Goal: Task Accomplishment & Management: Manage account settings

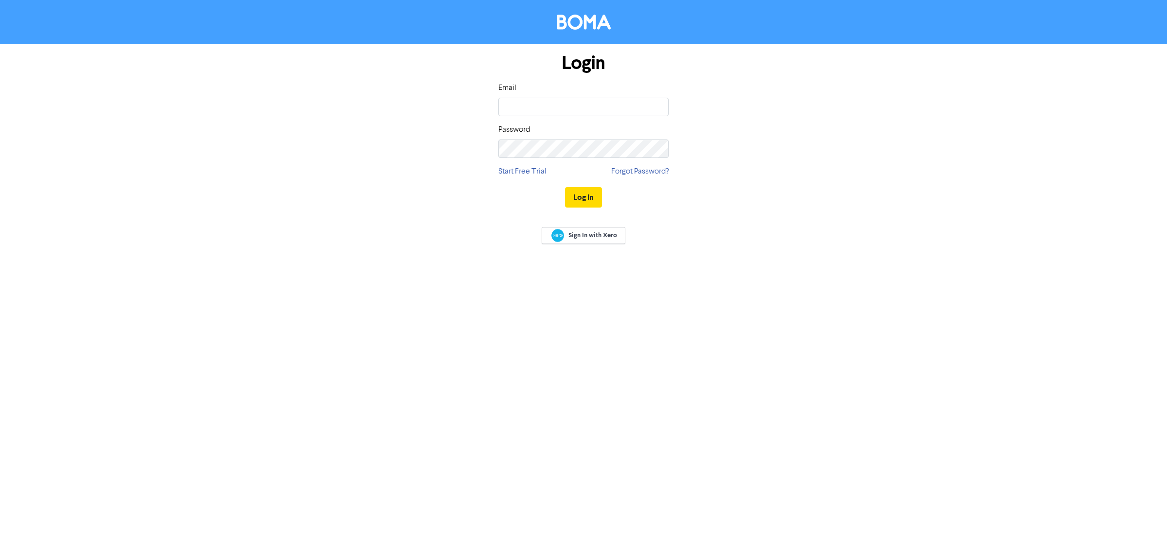
click at [545, 95] on div "Email" at bounding box center [583, 99] width 170 height 34
click at [537, 105] on input "email" at bounding box center [583, 107] width 170 height 18
type input "[EMAIL_ADDRESS][DOMAIN_NAME]"
click at [597, 198] on button "Log In" at bounding box center [583, 197] width 37 height 20
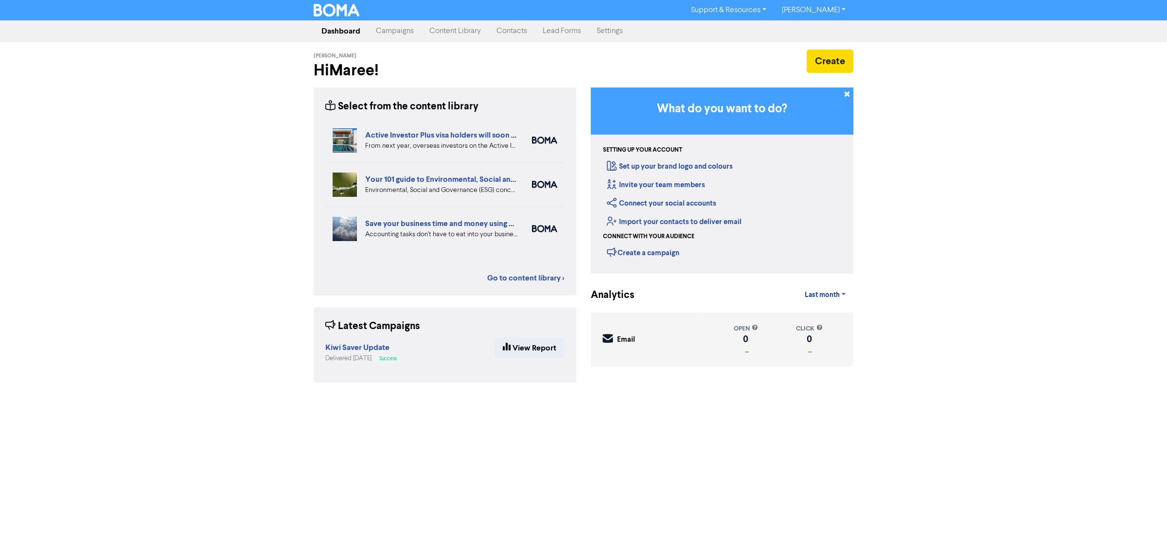
click at [813, 11] on link "[PERSON_NAME]" at bounding box center [813, 10] width 79 height 16
click at [609, 33] on link "Settings" at bounding box center [610, 30] width 42 height 19
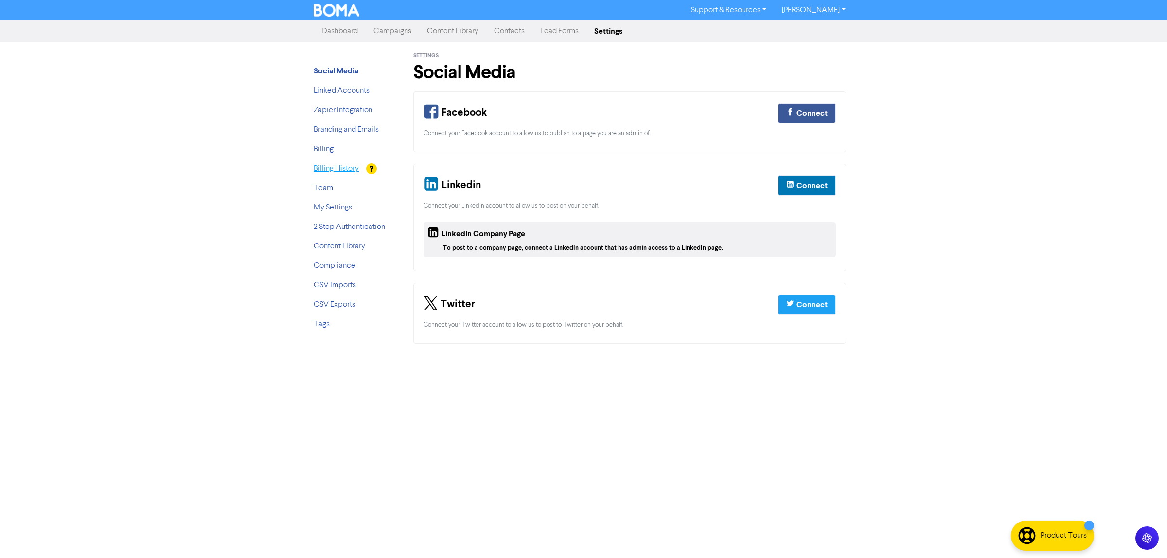
click at [346, 168] on link "Billing History" at bounding box center [336, 169] width 45 height 8
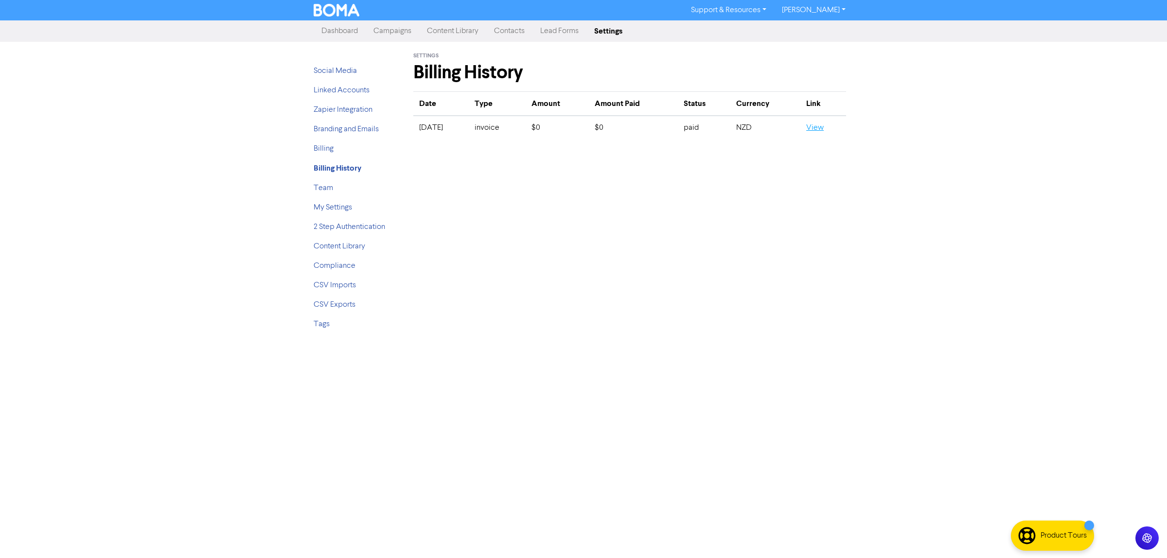
click at [823, 125] on link "View" at bounding box center [815, 128] width 18 height 8
click at [322, 186] on link "Team" at bounding box center [323, 188] width 19 height 8
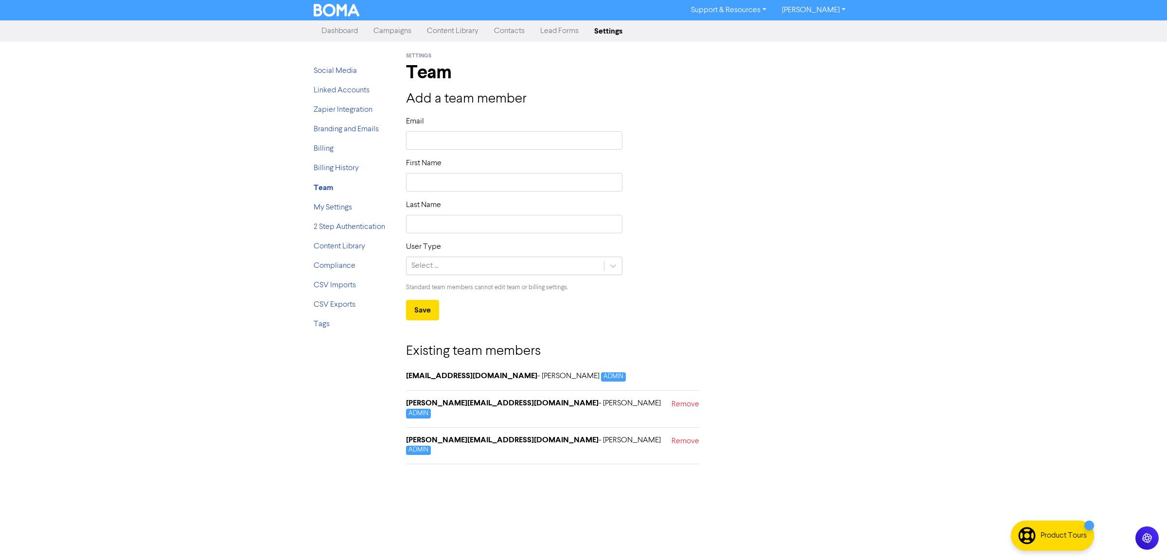
click at [838, 8] on link "[PERSON_NAME]" at bounding box center [813, 10] width 79 height 16
click at [823, 31] on button "Log Out" at bounding box center [812, 29] width 77 height 12
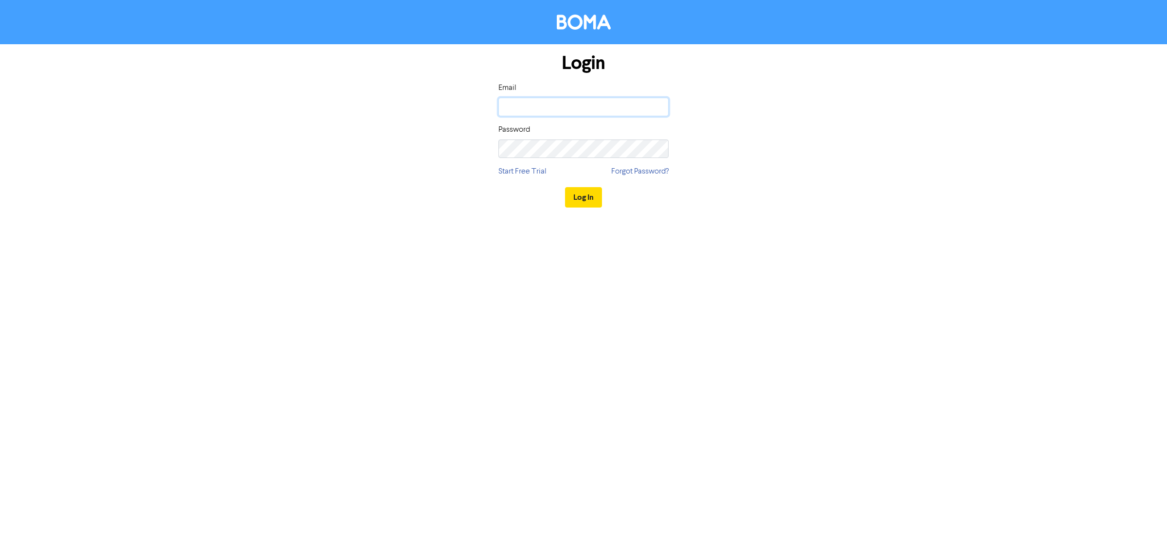
click at [531, 109] on input "email" at bounding box center [583, 107] width 170 height 18
